Goal: Task Accomplishment & Management: Complete application form

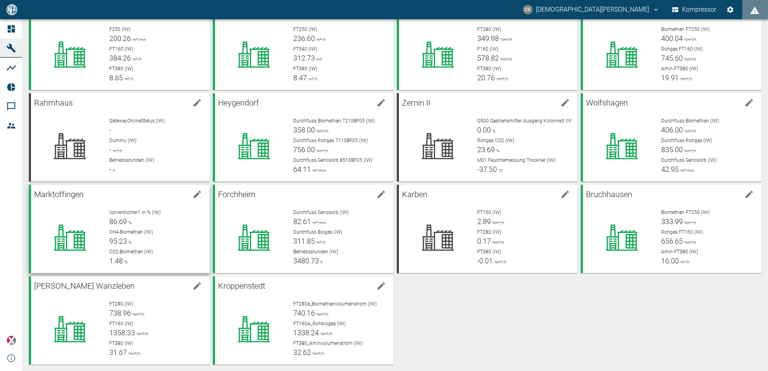
scroll to position [59, 0]
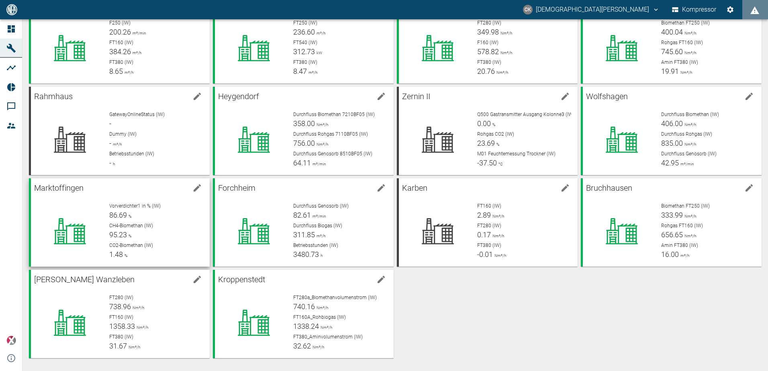
click at [196, 189] on icon "Maschine bearbeiten" at bounding box center [197, 187] width 7 height 7
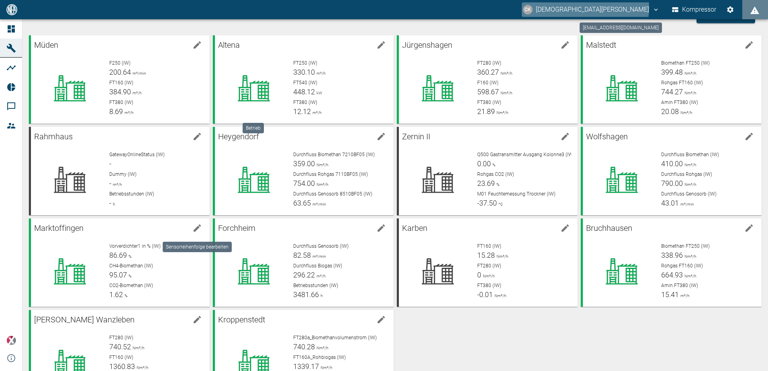
click at [652, 8] on icon "christian.kraft@arcanum-energy.de" at bounding box center [655, 9] width 7 height 7
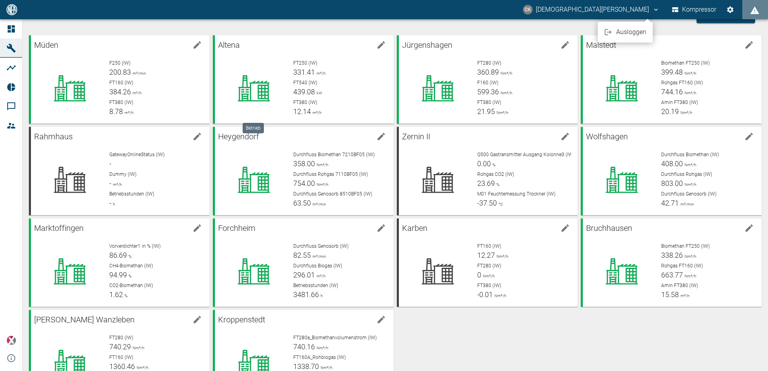
click at [8, 127] on div at bounding box center [384, 185] width 768 height 371
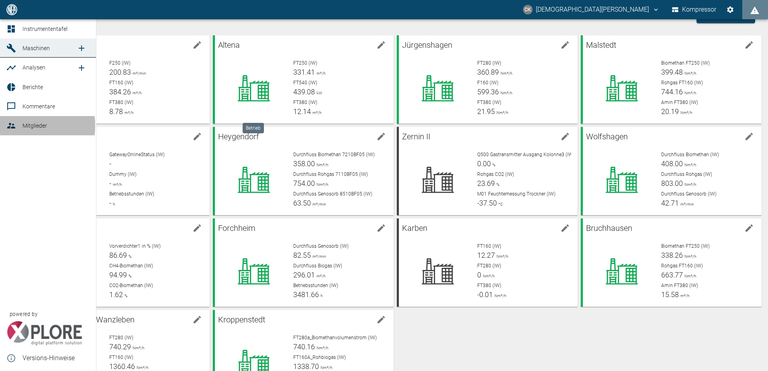
click at [10, 125] on icon at bounding box center [11, 126] width 8 height 6
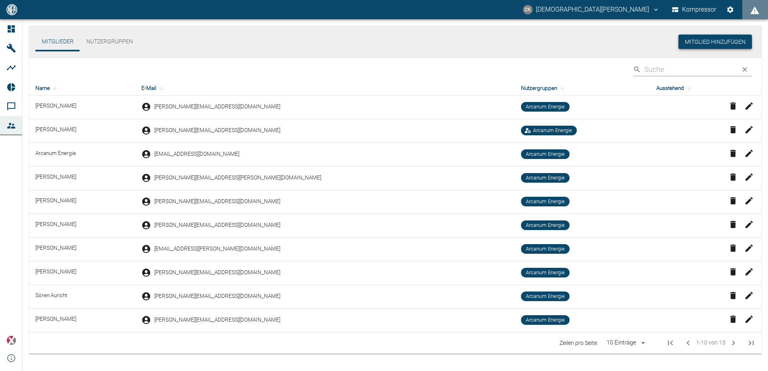
click at [717, 40] on button "Mitglied hinzufügen" at bounding box center [714, 42] width 73 height 15
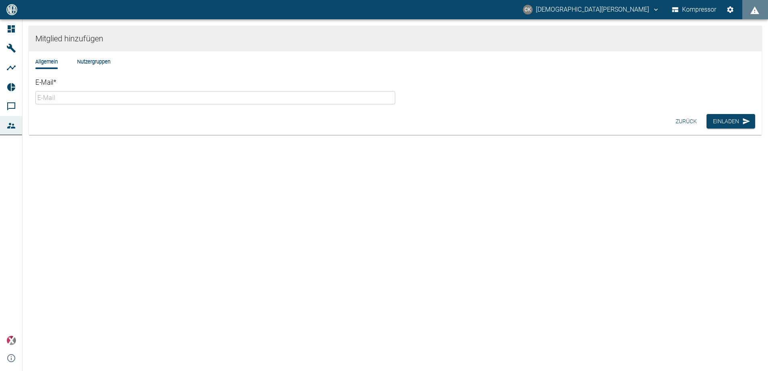
click at [72, 100] on input "E-Mail *" at bounding box center [215, 97] width 360 height 13
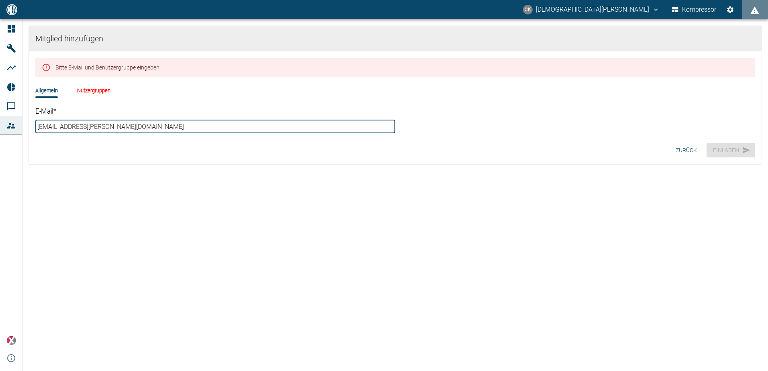
click at [149, 129] on input "[EMAIL_ADDRESS][PERSON_NAME][DOMAIN_NAME]" at bounding box center [215, 126] width 360 height 13
type input "[EMAIL_ADDRESS][PERSON_NAME][DOMAIN_NAME]"
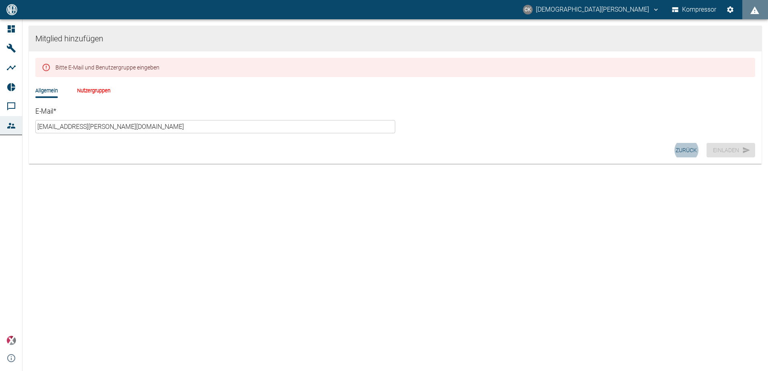
click at [189, 120] on input "[EMAIL_ADDRESS][PERSON_NAME][DOMAIN_NAME]" at bounding box center [215, 126] width 360 height 13
click at [137, 146] on div "Zurück Einladen" at bounding box center [395, 150] width 732 height 21
click at [674, 151] on button "Zurück" at bounding box center [686, 150] width 28 height 15
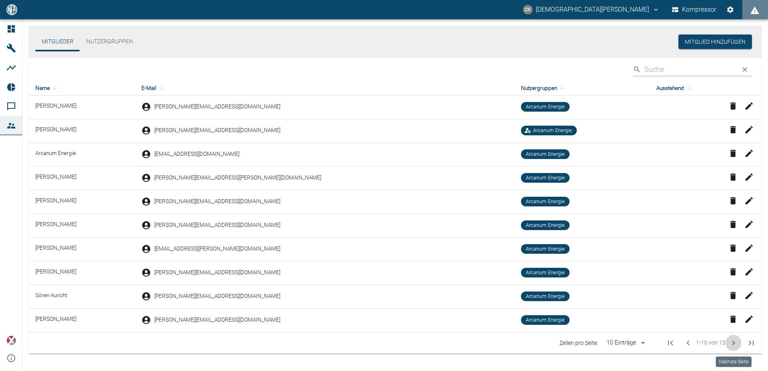
click at [733, 341] on icon "Nächste Seite" at bounding box center [733, 342] width 3 height 5
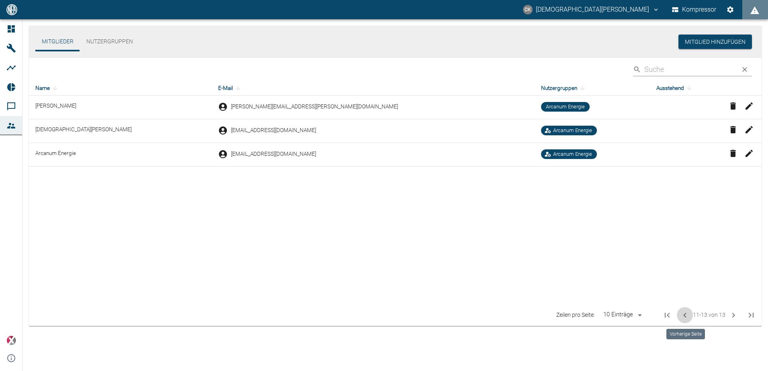
click at [682, 316] on icon "Vorherige Seite" at bounding box center [685, 315] width 10 height 10
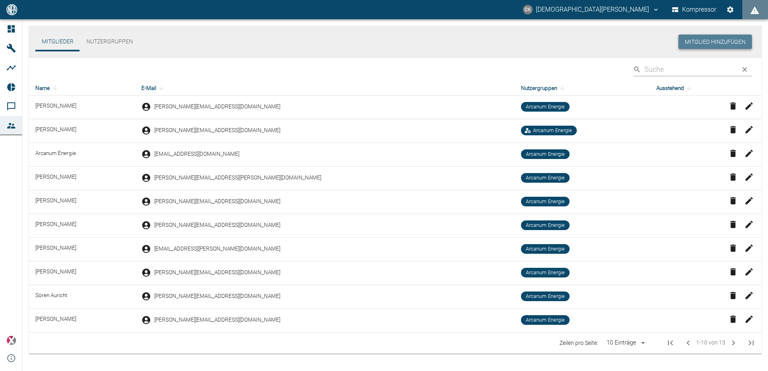
click at [712, 40] on button "Mitglied hinzufügen" at bounding box center [714, 42] width 73 height 15
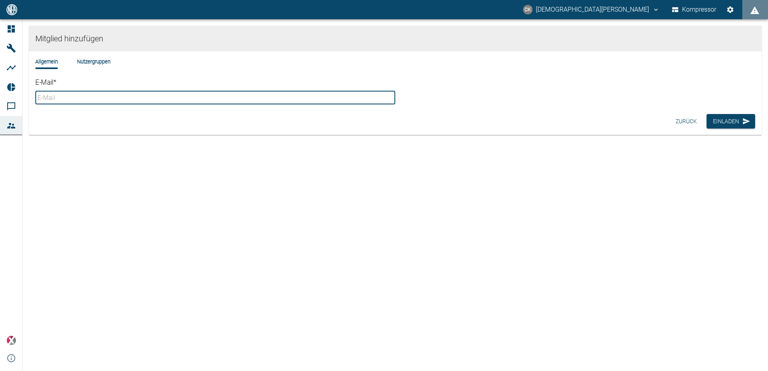
click at [129, 94] on input "E-Mail *" at bounding box center [215, 97] width 360 height 13
type input "[EMAIL_ADDRESS][PERSON_NAME][DOMAIN_NAME]"
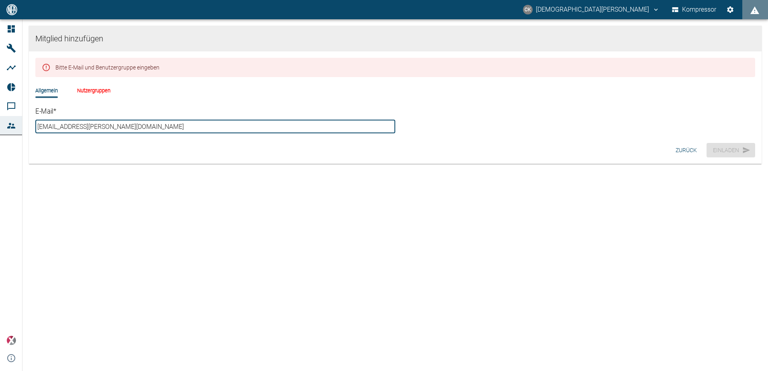
click at [94, 90] on li "Nutzergruppen" at bounding box center [93, 91] width 33 height 8
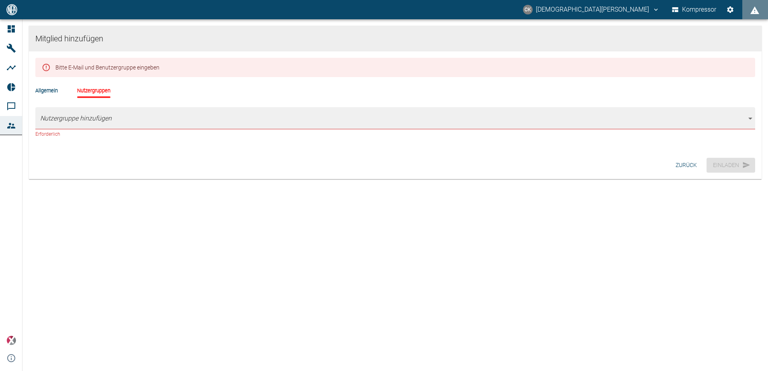
click at [751, 118] on body "CK Christian Kraft Kompressor Instrumententafel Maschinen Analysen Berichte Kom…" at bounding box center [384, 185] width 768 height 371
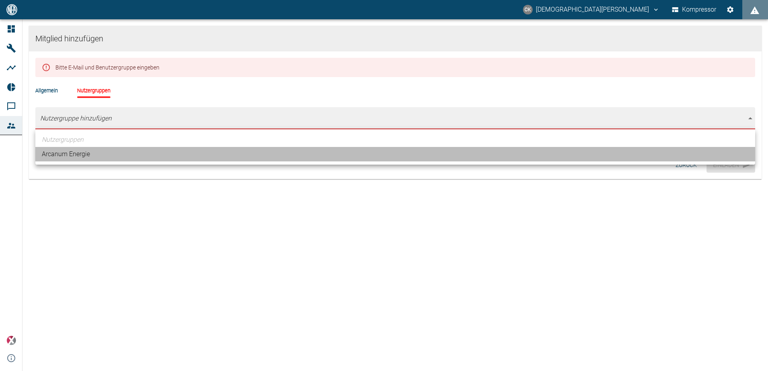
click at [56, 151] on li "Arcanum Energie" at bounding box center [394, 154] width 719 height 14
type input "[object Object]"
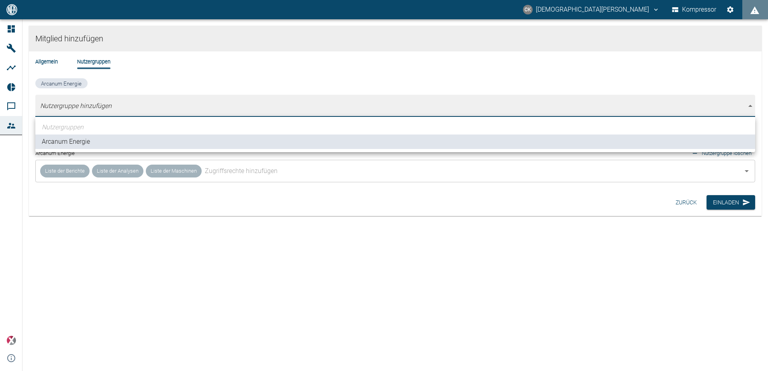
click at [296, 222] on div at bounding box center [384, 185] width 768 height 371
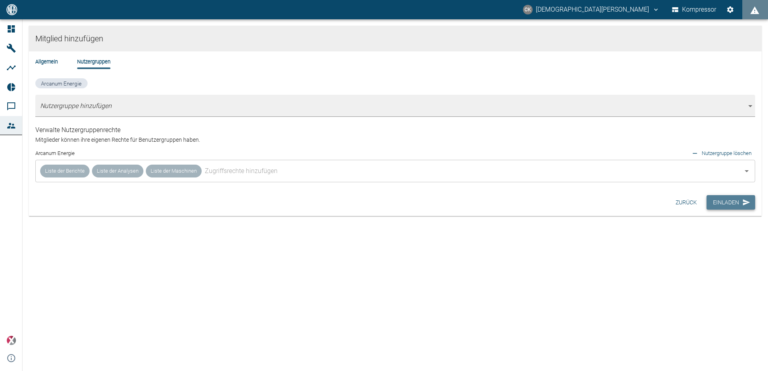
click at [744, 203] on icon "button" at bounding box center [746, 202] width 8 height 8
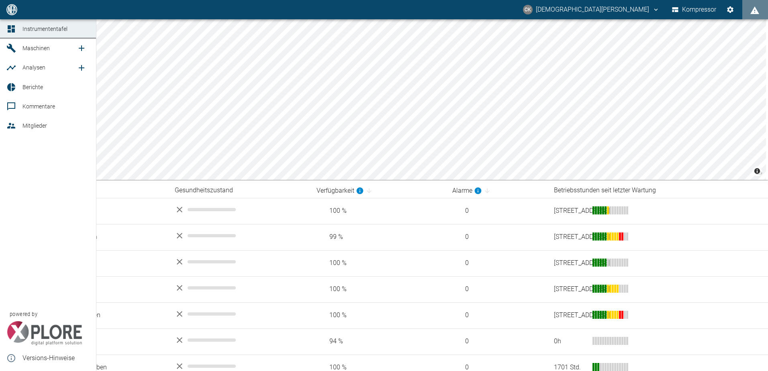
click at [8, 127] on icon at bounding box center [11, 126] width 10 height 10
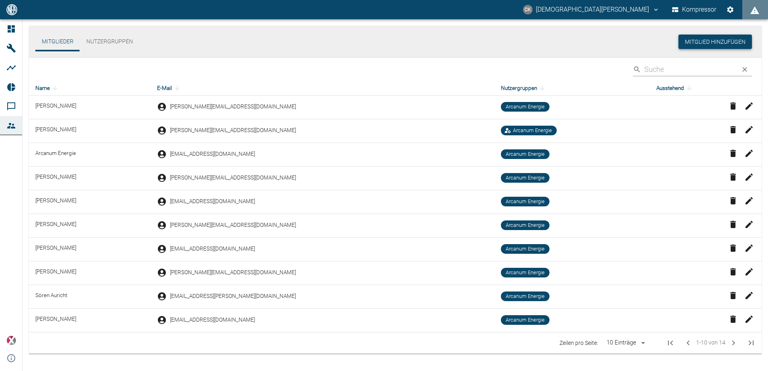
click at [704, 45] on button "Mitglied hinzufügen" at bounding box center [714, 42] width 73 height 15
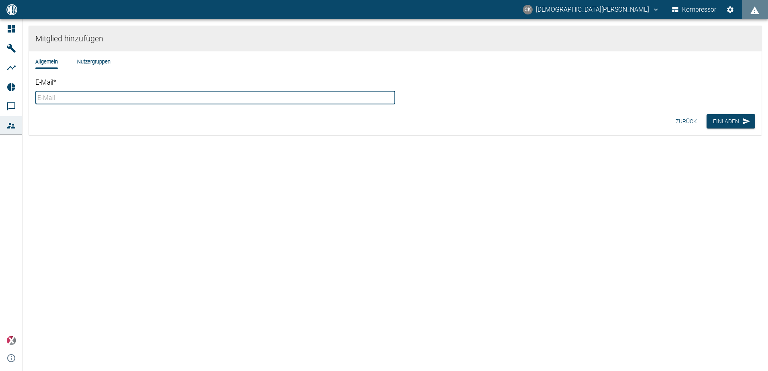
click at [91, 99] on input "E-Mail *" at bounding box center [215, 97] width 360 height 13
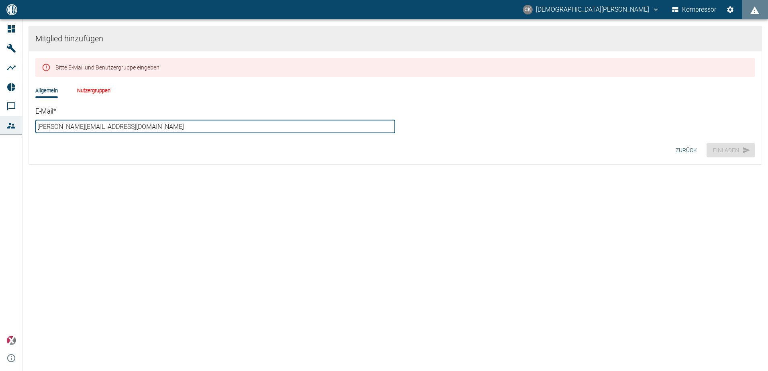
type input "[PERSON_NAME][EMAIL_ADDRESS][PERSON_NAME][DOMAIN_NAME]"
click at [91, 90] on li "Nutzergruppen" at bounding box center [93, 91] width 33 height 8
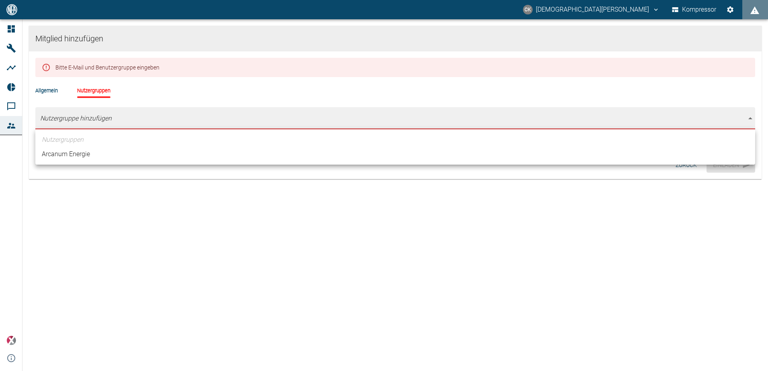
click at [69, 120] on body "CK Christian Kraft Kompressor Instrumententafel Maschinen Analysen Berichte Kom…" at bounding box center [384, 185] width 768 height 371
click at [65, 151] on li "Arcanum Energie" at bounding box center [394, 154] width 719 height 14
type input "[object Object]"
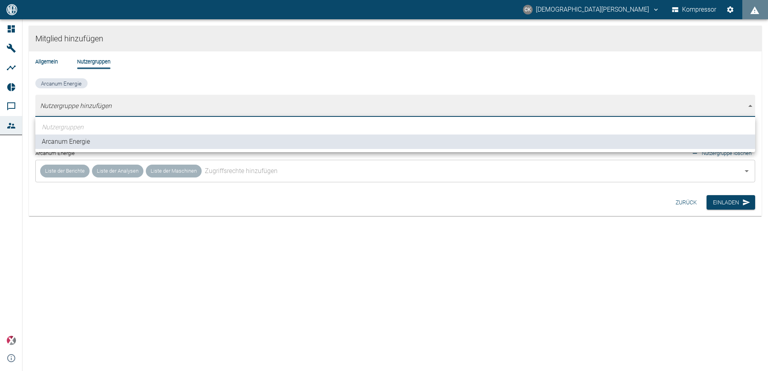
click at [729, 202] on div at bounding box center [384, 185] width 768 height 371
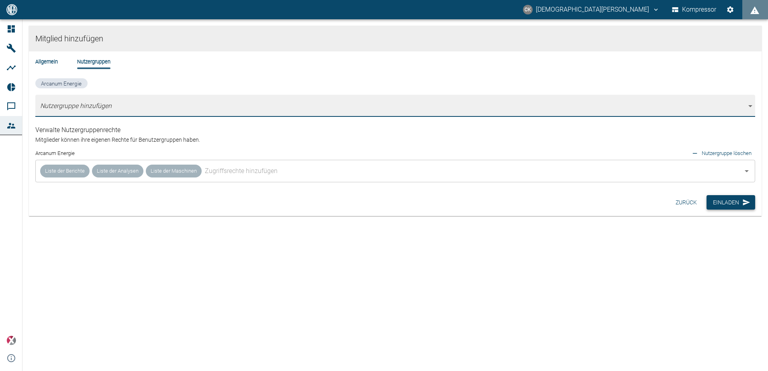
click at [730, 202] on font "Einladen" at bounding box center [726, 203] width 26 height 10
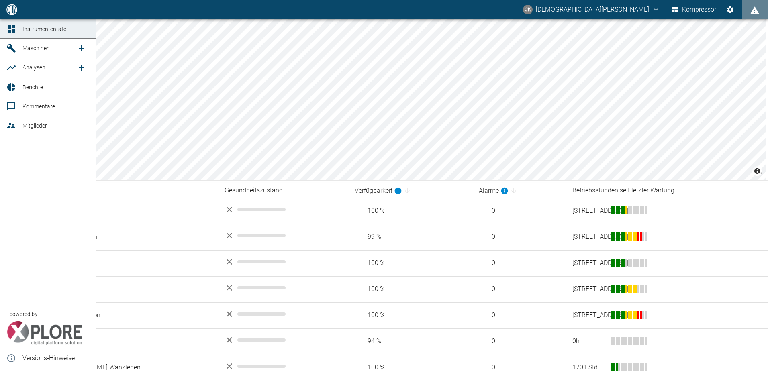
click at [10, 127] on icon at bounding box center [11, 126] width 8 height 6
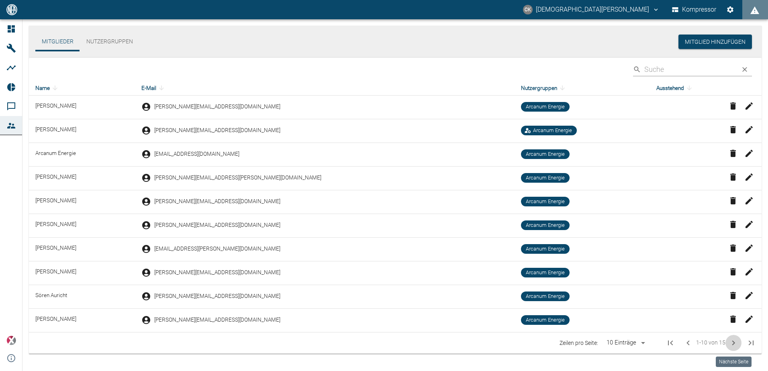
click at [734, 344] on icon "Nächste Seite" at bounding box center [733, 343] width 10 height 10
